Goal: Use online tool/utility: Utilize a website feature to perform a specific function

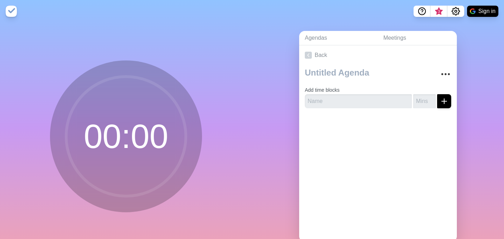
click at [144, 128] on circle at bounding box center [126, 137] width 120 height 120
click at [381, 99] on input "text" at bounding box center [358, 101] width 107 height 14
click at [354, 143] on div "Back Add time blocks" at bounding box center [378, 143] width 158 height 197
click at [447, 74] on icon "More" at bounding box center [445, 74] width 11 height 11
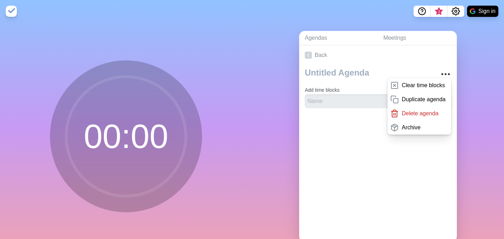
click at [349, 126] on div at bounding box center [378, 128] width 158 height 28
click at [338, 100] on input "text" at bounding box center [358, 101] width 107 height 14
click at [336, 181] on div "Back Clear time blocks Duplicate agenda Delete agenda Archive Add time blocks" at bounding box center [378, 143] width 158 height 197
click at [433, 151] on div "Back Clear time blocks Duplicate agenda Delete agenda Archive Add time blocks" at bounding box center [378, 143] width 158 height 197
click at [354, 103] on input "text" at bounding box center [358, 101] width 107 height 14
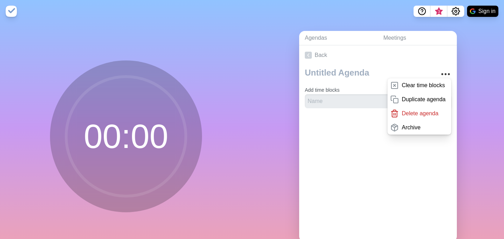
click at [354, 148] on div "Back Clear time blocks Duplicate agenda Delete agenda Archive Add time blocks" at bounding box center [378, 143] width 158 height 197
click at [351, 163] on div "Back Clear time blocks Duplicate agenda Delete agenda Archive Add time blocks" at bounding box center [378, 143] width 158 height 197
click at [394, 85] on icon at bounding box center [395, 85] width 8 height 8
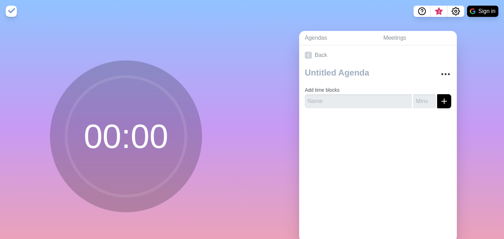
click at [363, 159] on div "Back Add time blocks" at bounding box center [378, 143] width 158 height 197
click at [339, 104] on input "text" at bounding box center [358, 101] width 107 height 14
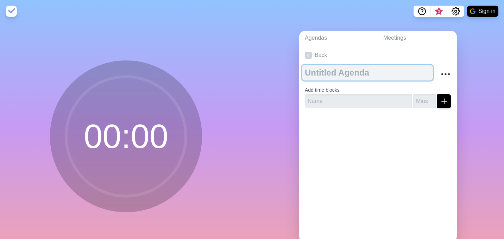
click at [382, 76] on textarea at bounding box center [367, 72] width 131 height 15
type textarea "Break Time"
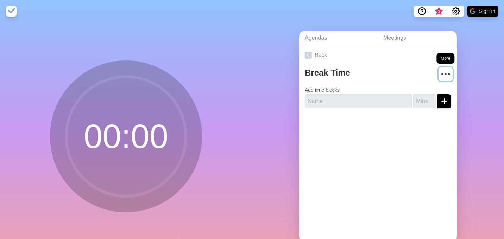
click at [445, 74] on circle "More" at bounding box center [445, 74] width 1 height 1
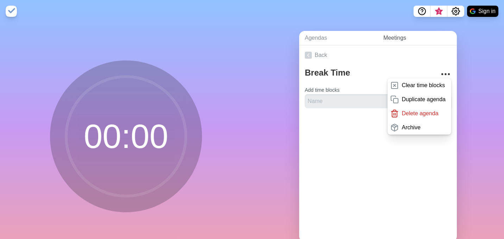
click at [426, 37] on link "Meetings" at bounding box center [417, 38] width 79 height 14
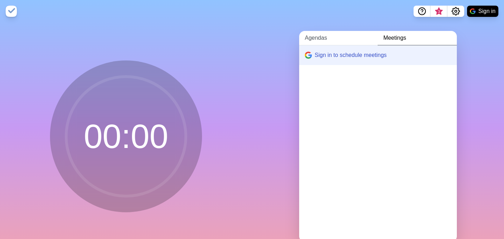
click at [329, 39] on link "Agendas" at bounding box center [338, 38] width 79 height 14
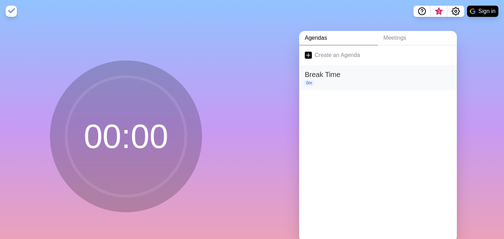
click at [311, 78] on h2 "Break Time" at bounding box center [378, 74] width 146 height 11
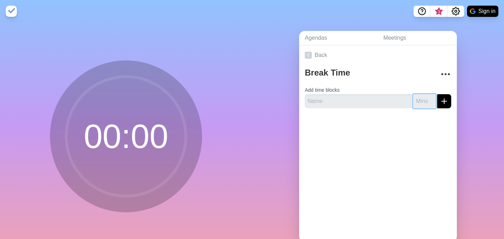
click at [427, 99] on input "number" at bounding box center [424, 101] width 23 height 14
type input "30"
click at [446, 102] on icon "submit" at bounding box center [444, 101] width 8 height 8
click at [446, 74] on circle "More" at bounding box center [445, 74] width 1 height 1
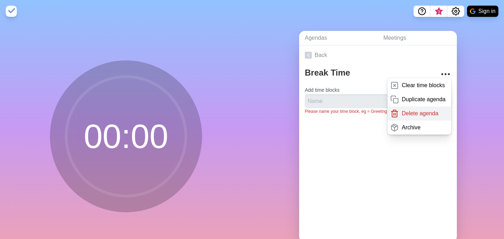
click at [414, 114] on p "Delete agenda" at bounding box center [420, 114] width 37 height 8
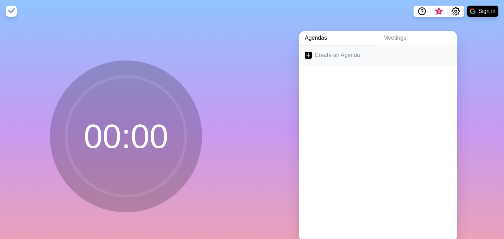
click at [312, 55] on icon at bounding box center [308, 55] width 7 height 7
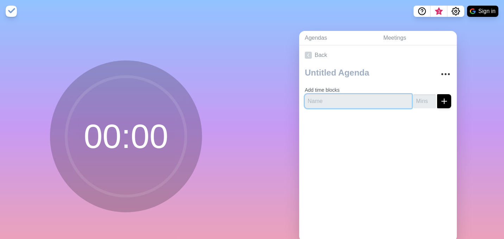
click at [342, 100] on input "text" at bounding box center [358, 101] width 107 height 14
type input "Break"
click at [425, 102] on input "number" at bounding box center [424, 101] width 23 height 14
type input "30"
click button "submit" at bounding box center [444, 101] width 14 height 14
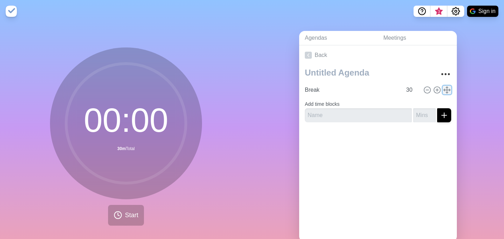
click at [448, 92] on polyline at bounding box center [447, 92] width 2 height 1
click at [444, 73] on icon "More" at bounding box center [445, 74] width 11 height 11
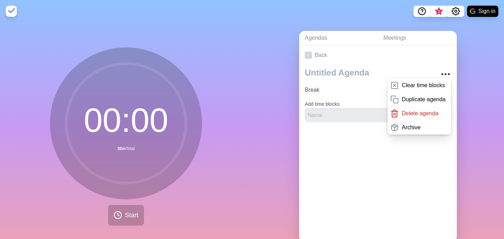
click at [384, 165] on div "Back Clear time blocks Duplicate agenda Delete agenda Archive Break 30 Add time…" at bounding box center [378, 143] width 158 height 197
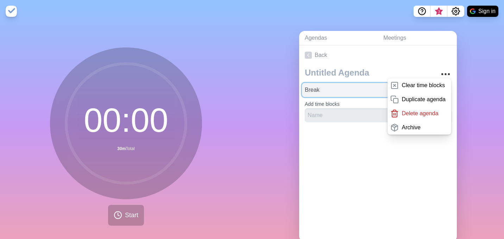
click at [346, 95] on input "Break" at bounding box center [352, 90] width 100 height 14
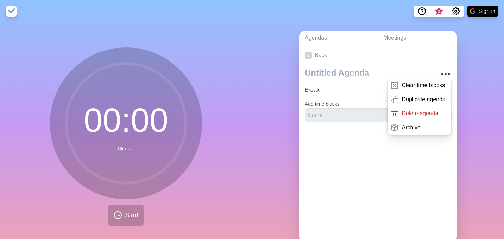
click at [337, 165] on div "Back Clear time blocks Duplicate agenda Delete agenda Archive Break 30 Add time…" at bounding box center [378, 143] width 158 height 197
click at [237, 171] on div "00 : 00 30m Total Start" at bounding box center [126, 140] width 252 height 234
click at [345, 197] on div "Back Clear time blocks Duplicate agenda Delete agenda Archive Break 30 Add time…" at bounding box center [378, 143] width 158 height 197
click at [332, 181] on div "Back Clear time blocks Duplicate agenda Delete agenda Archive Break 30 Add time…" at bounding box center [378, 143] width 158 height 197
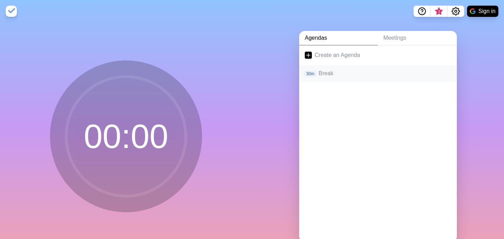
click at [326, 74] on p "Break" at bounding box center [385, 73] width 133 height 8
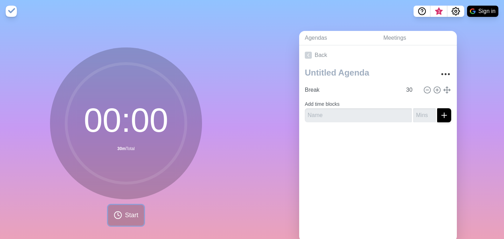
click at [129, 222] on button "Start" at bounding box center [126, 215] width 36 height 21
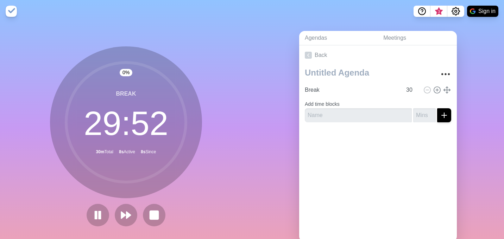
click at [10, 10] on img at bounding box center [11, 11] width 11 height 11
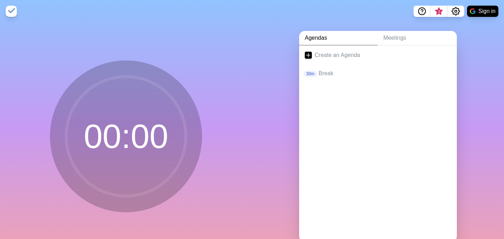
click at [121, 125] on circle at bounding box center [126, 137] width 120 height 120
click at [318, 79] on div "30m Break" at bounding box center [378, 73] width 158 height 17
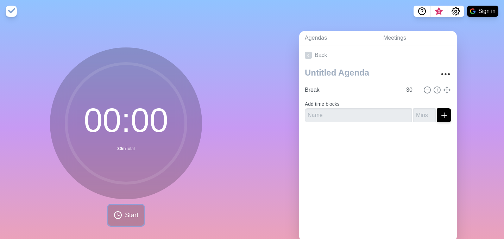
click at [135, 215] on span "Start" at bounding box center [131, 216] width 13 height 10
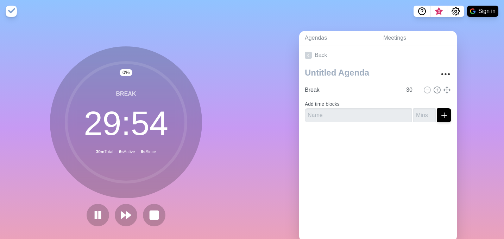
click at [222, 178] on div "0 % Break 29 : 54 30m Total 6s Active 6s Since" at bounding box center [126, 140] width 252 height 234
click at [222, 178] on div "0 % Break 29 : 52 30m Total 8s Active 8s Since" at bounding box center [126, 140] width 252 height 234
